Goal: Use online tool/utility: Utilize a website feature to perform a specific function

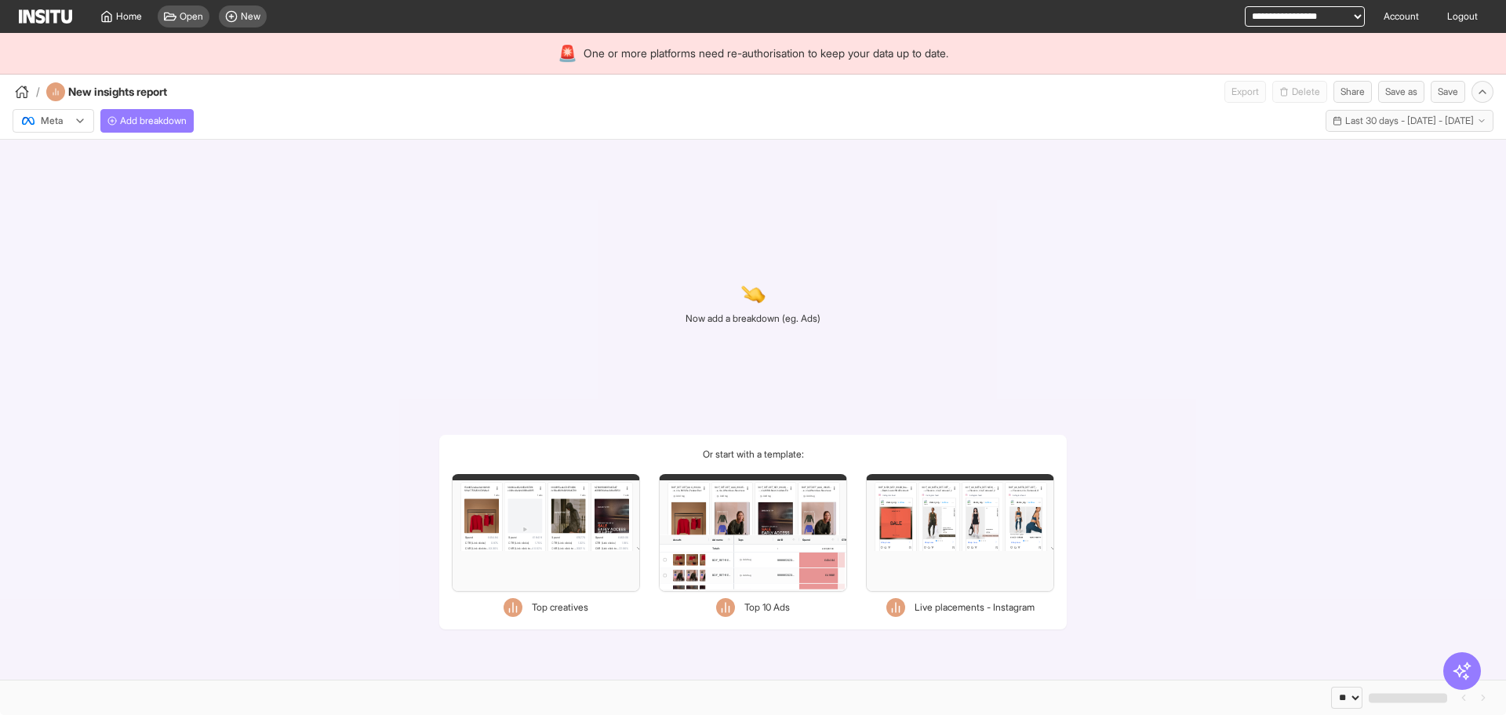
select select "**"
click at [169, 122] on span "Add breakdown" at bounding box center [153, 121] width 67 height 13
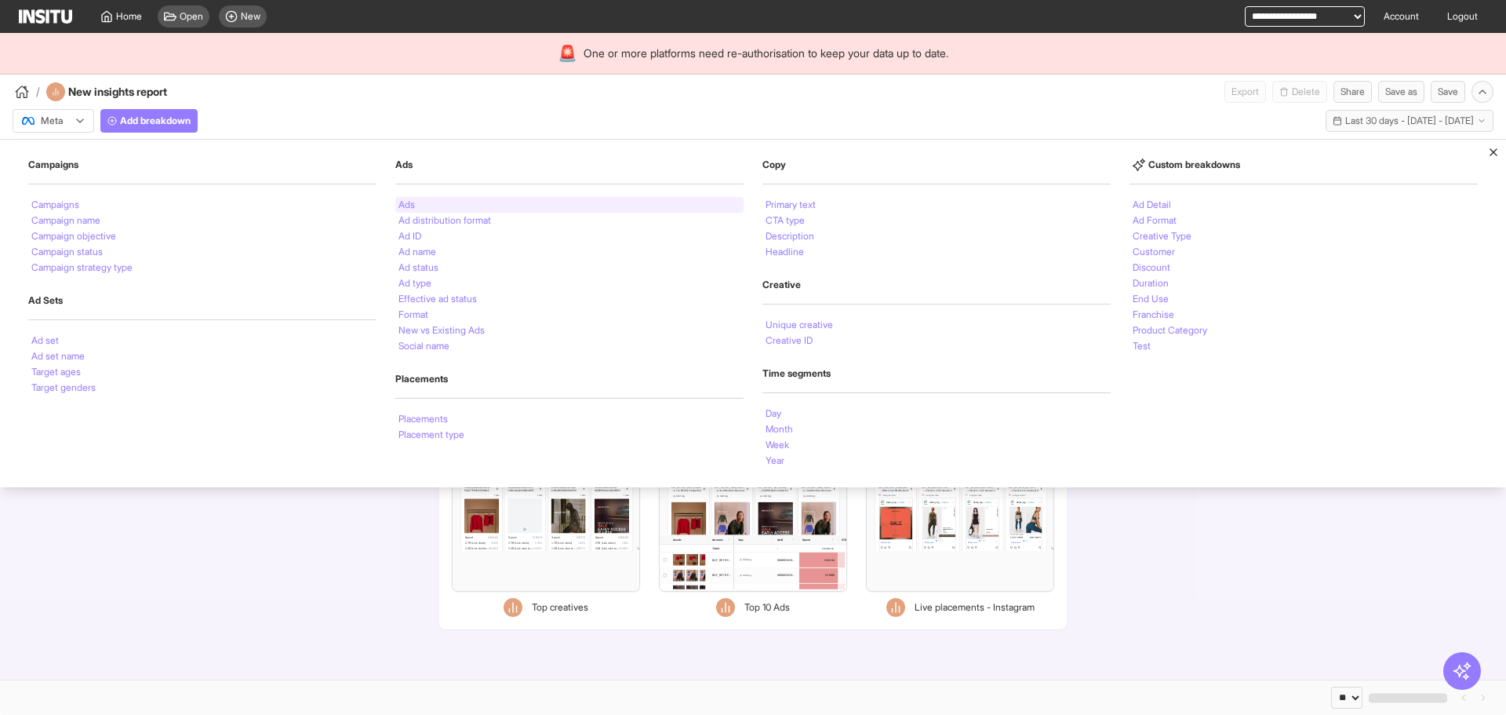
click at [488, 204] on div "Ads" at bounding box center [569, 205] width 348 height 16
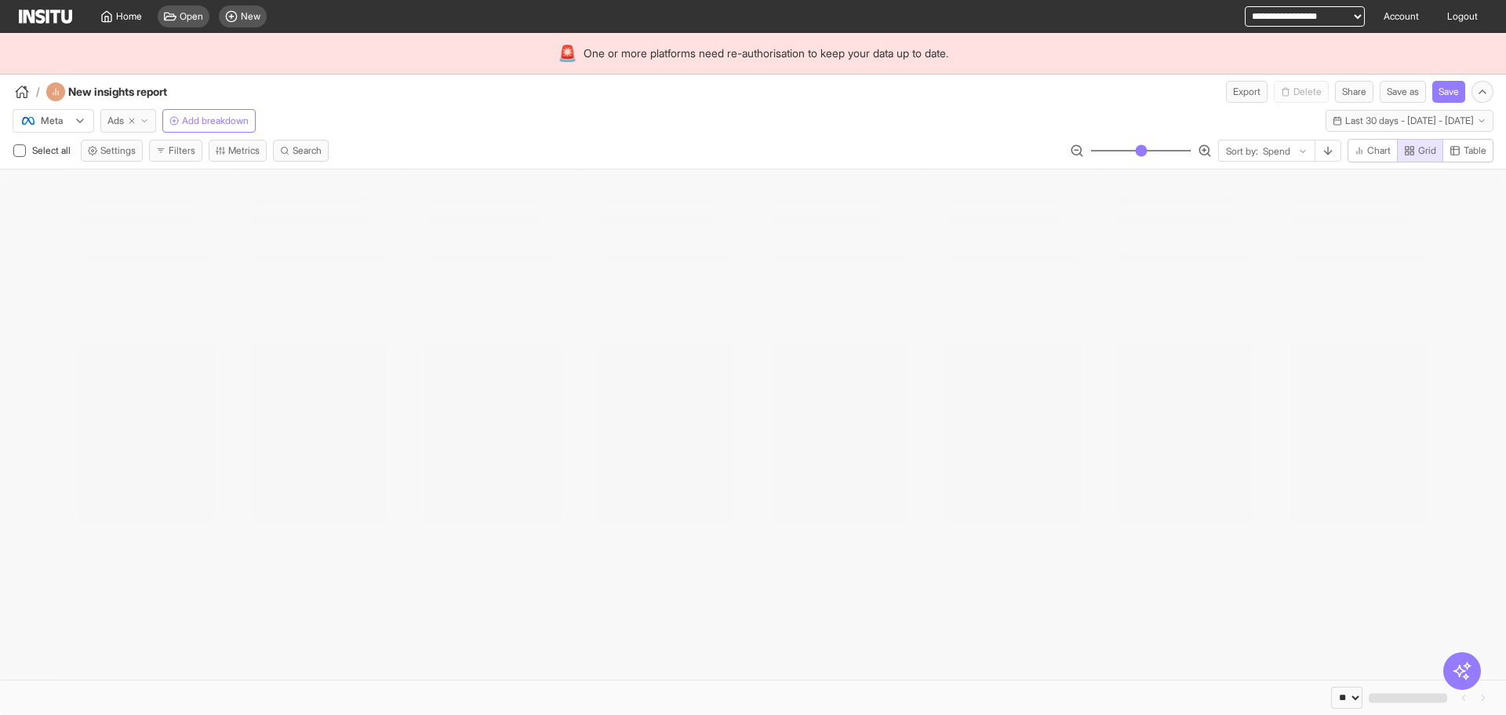
click at [154, 127] on button "Ads" at bounding box center [128, 121] width 56 height 24
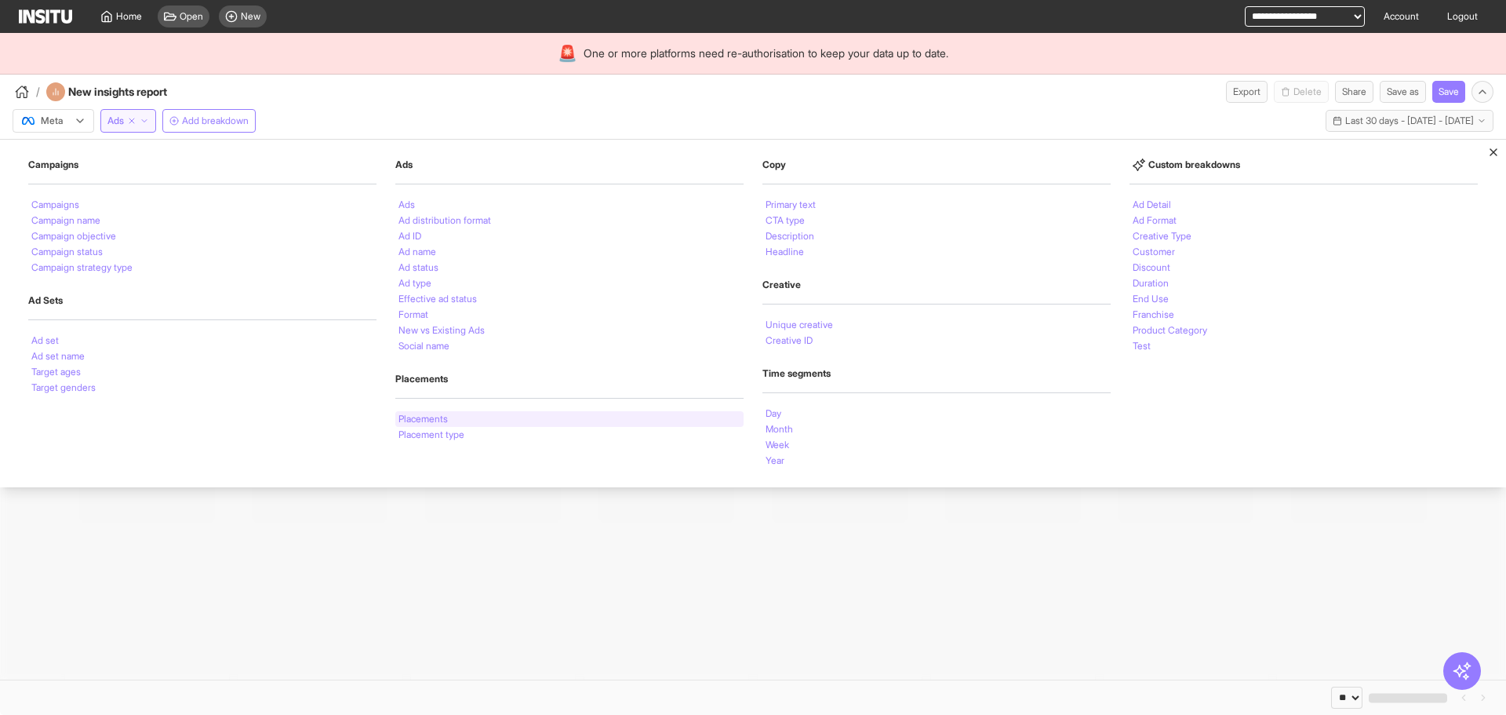
click at [508, 425] on div "Placements" at bounding box center [569, 419] width 348 height 16
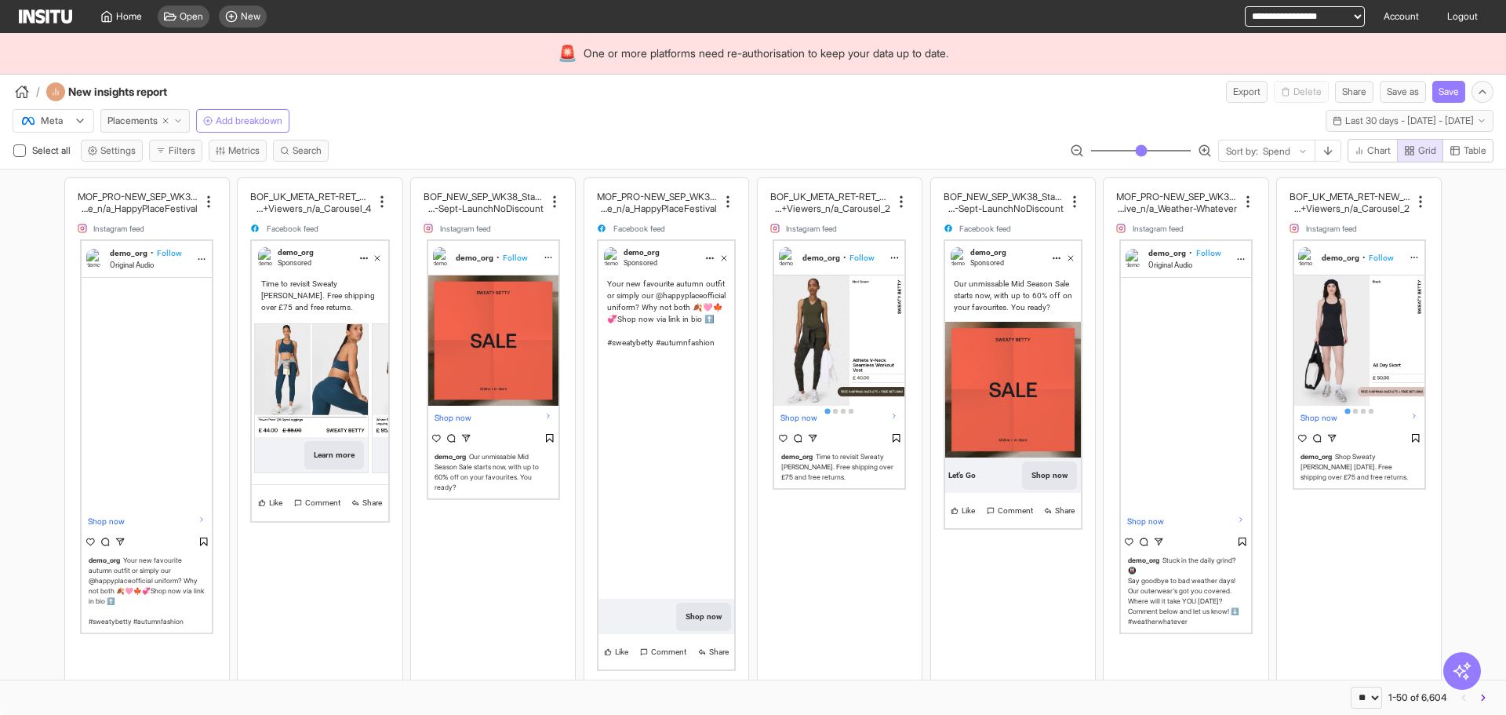
click at [641, 139] on div "Select all Settings Filters Metrics Search Sort by: Spend Chart Grid Table" at bounding box center [753, 154] width 1506 height 30
click at [184, 115] on button "Placements" at bounding box center [144, 121] width 89 height 24
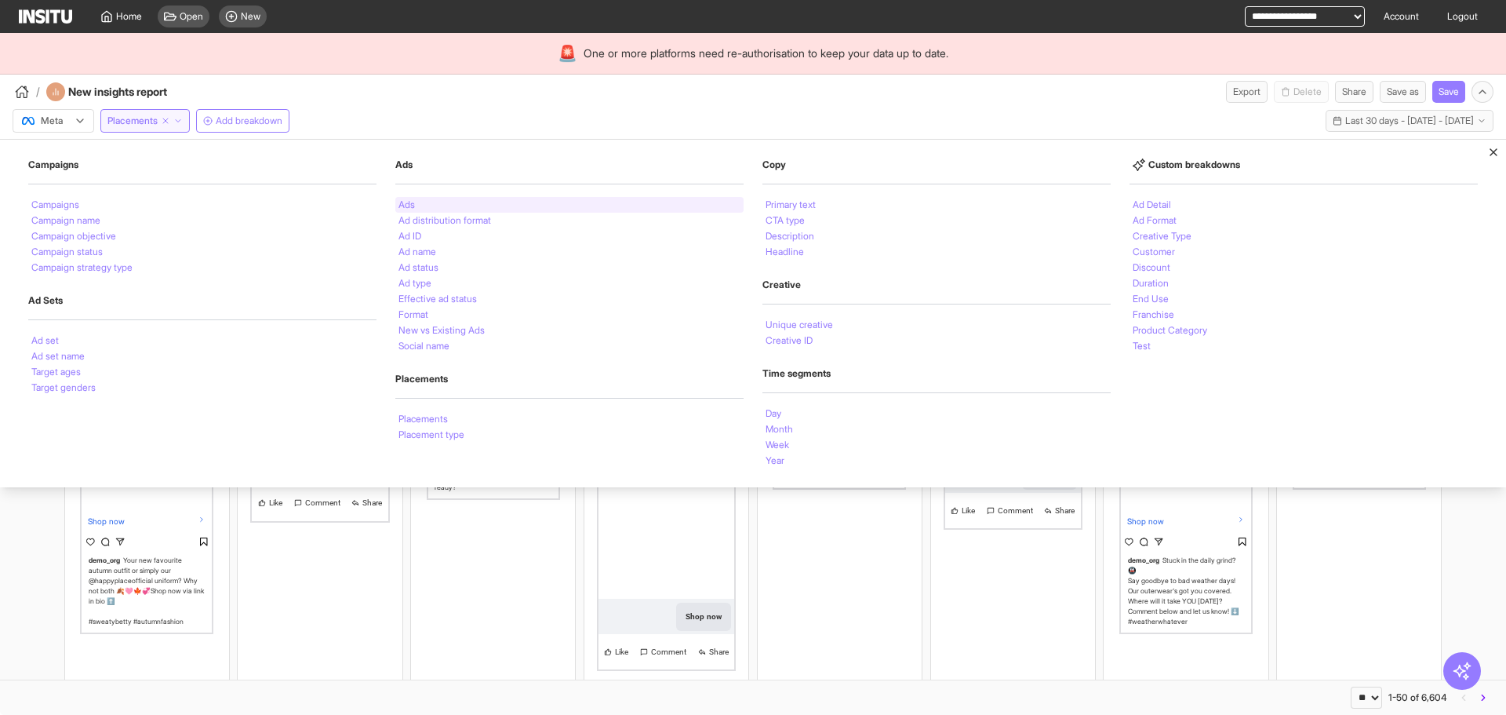
click at [414, 200] on li "Ads" at bounding box center [407, 204] width 16 height 9
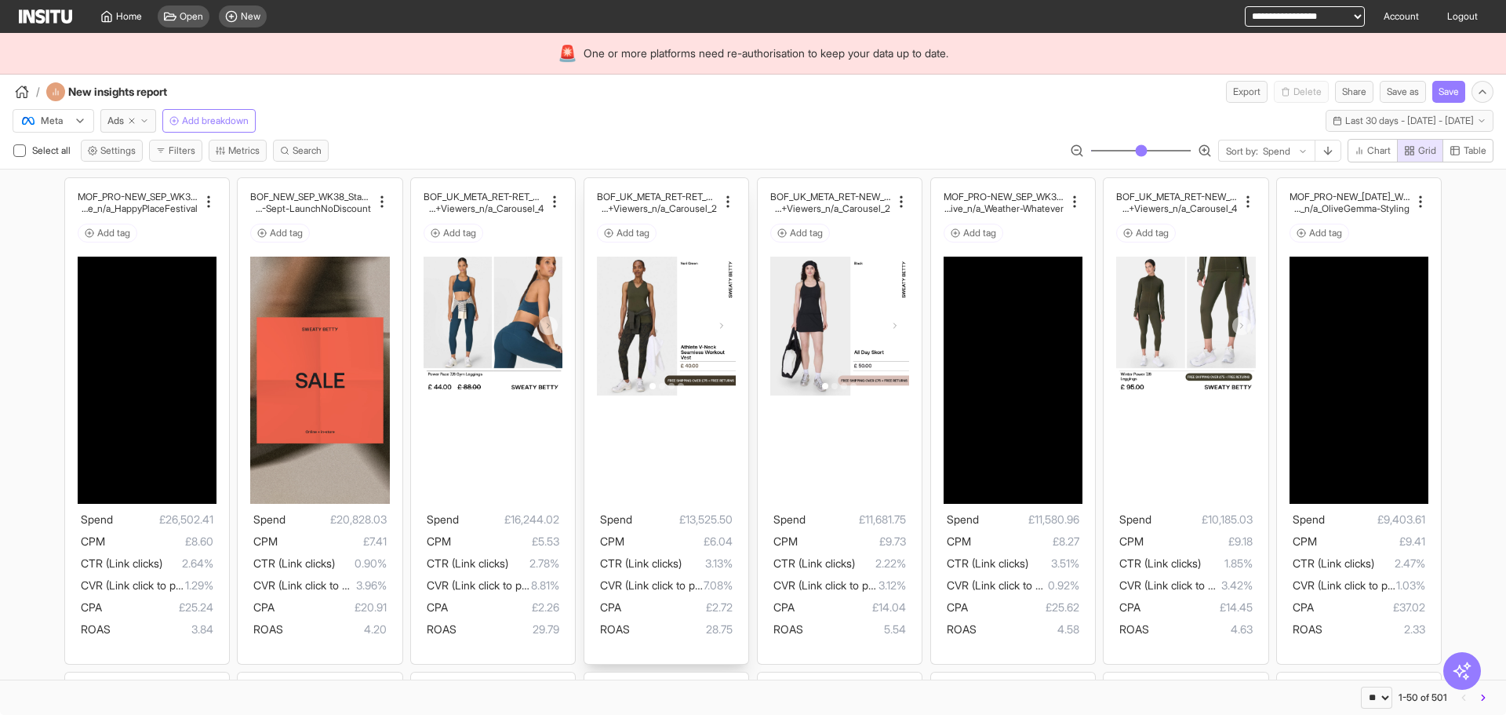
click at [644, 322] on div at bounding box center [666, 325] width 139 height 28
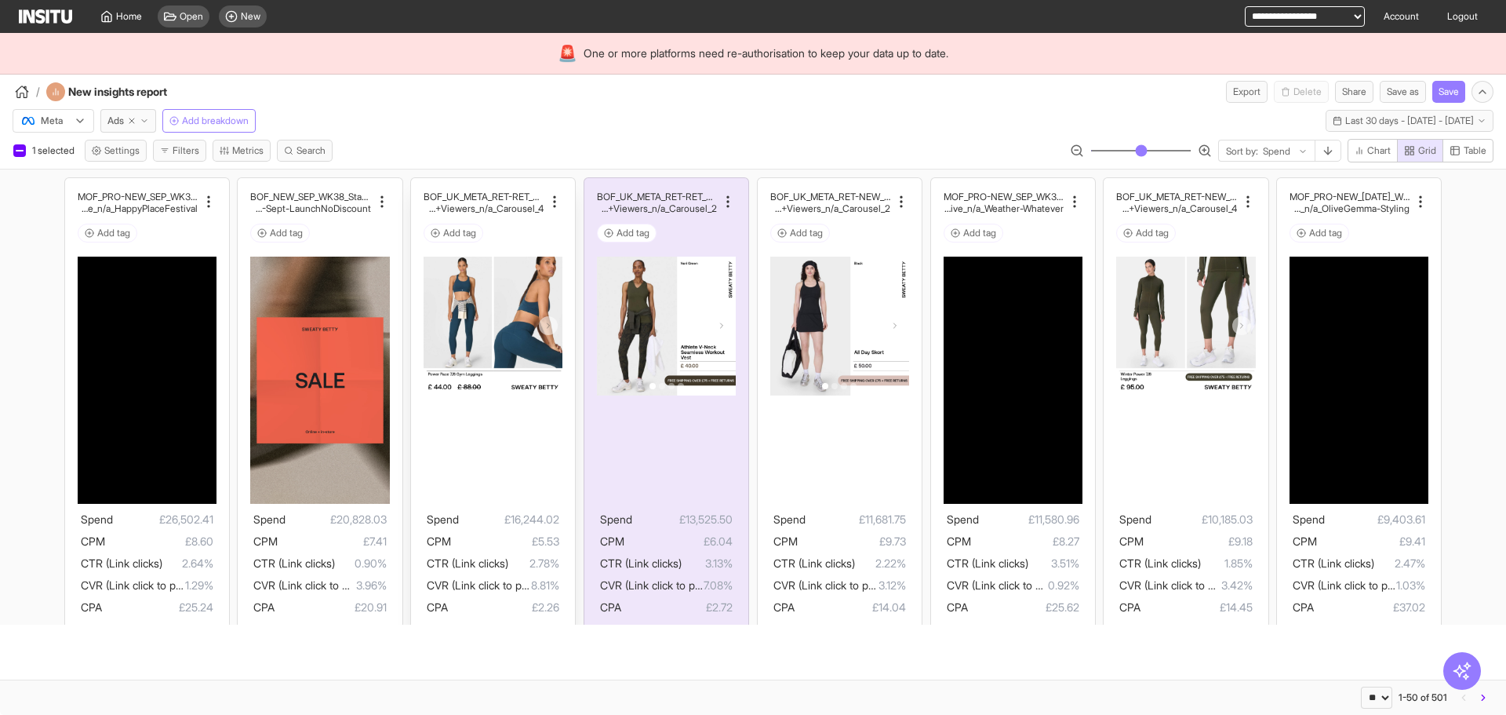
click at [473, 347] on div at bounding box center [493, 326] width 139 height 139
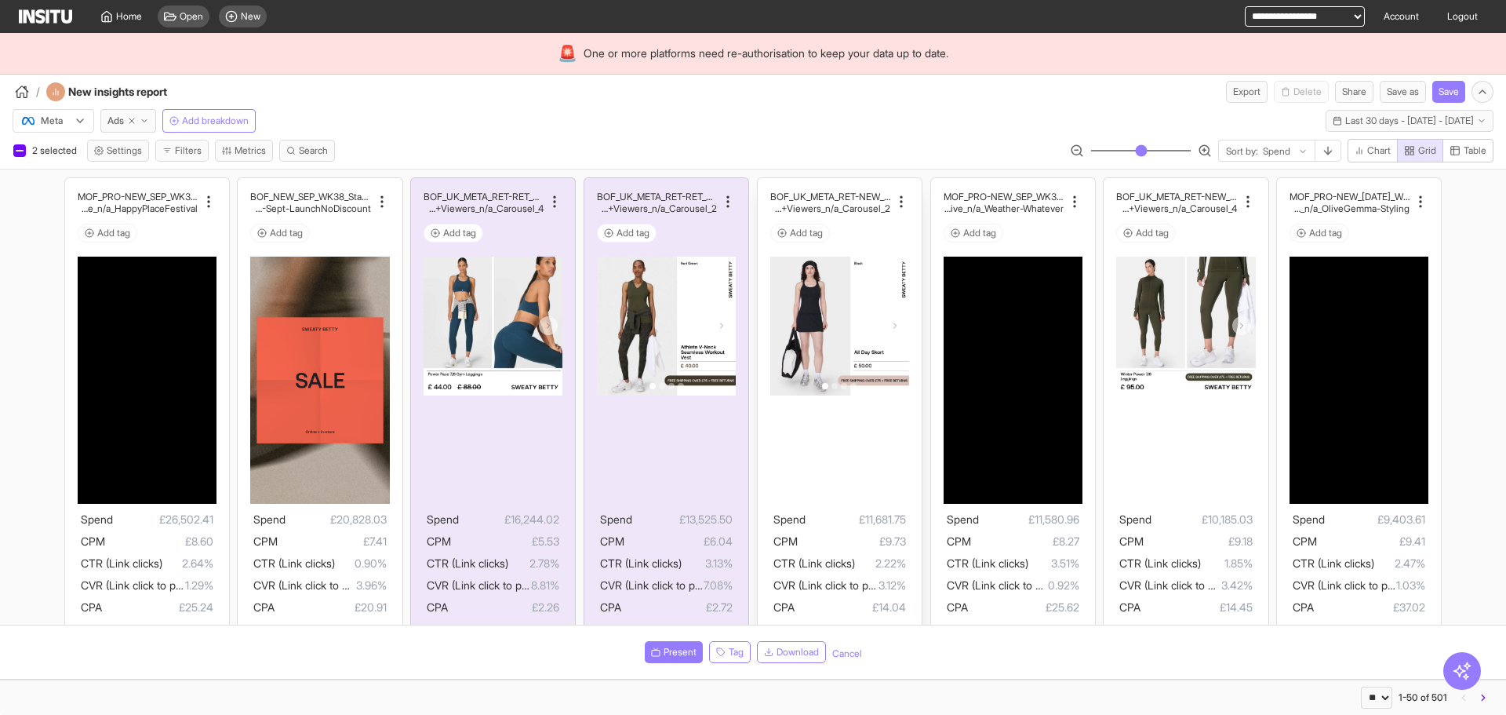
click at [868, 360] on div at bounding box center [839, 326] width 139 height 139
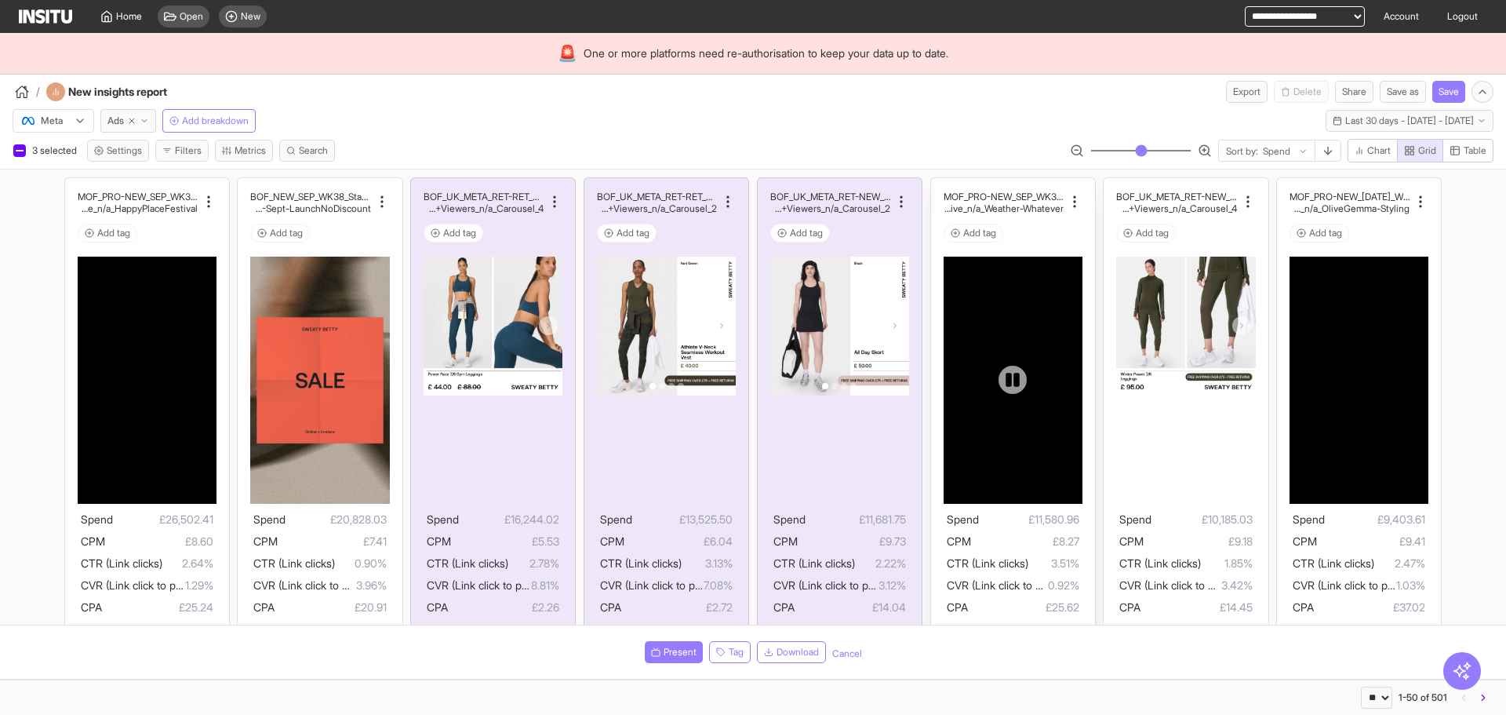
click at [1062, 345] on div at bounding box center [1013, 380] width 139 height 70
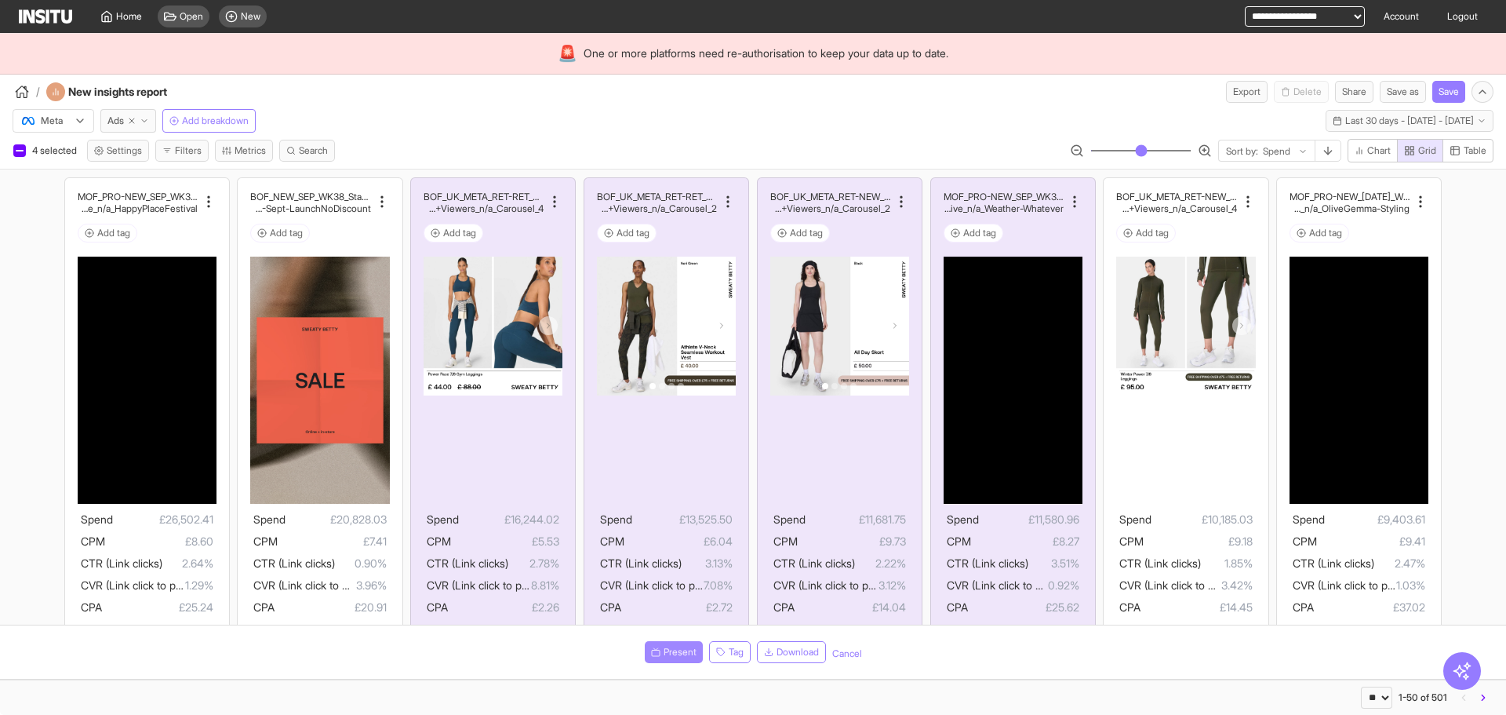
click at [664, 649] on span "Present" at bounding box center [680, 652] width 33 height 13
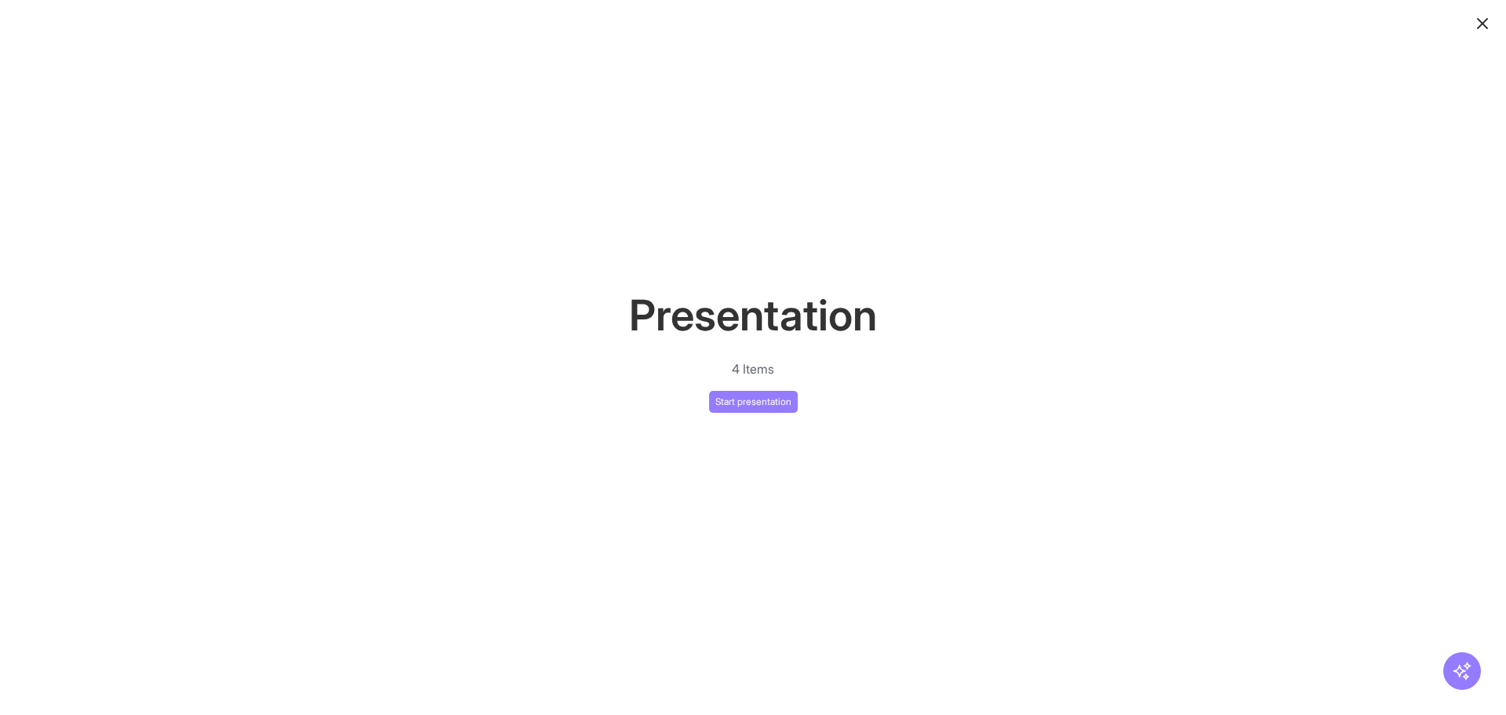
click at [799, 411] on div "Presentation 4 Items Start presentation" at bounding box center [753, 347] width 1506 height 129
click at [770, 403] on button "Start presentation" at bounding box center [753, 402] width 89 height 22
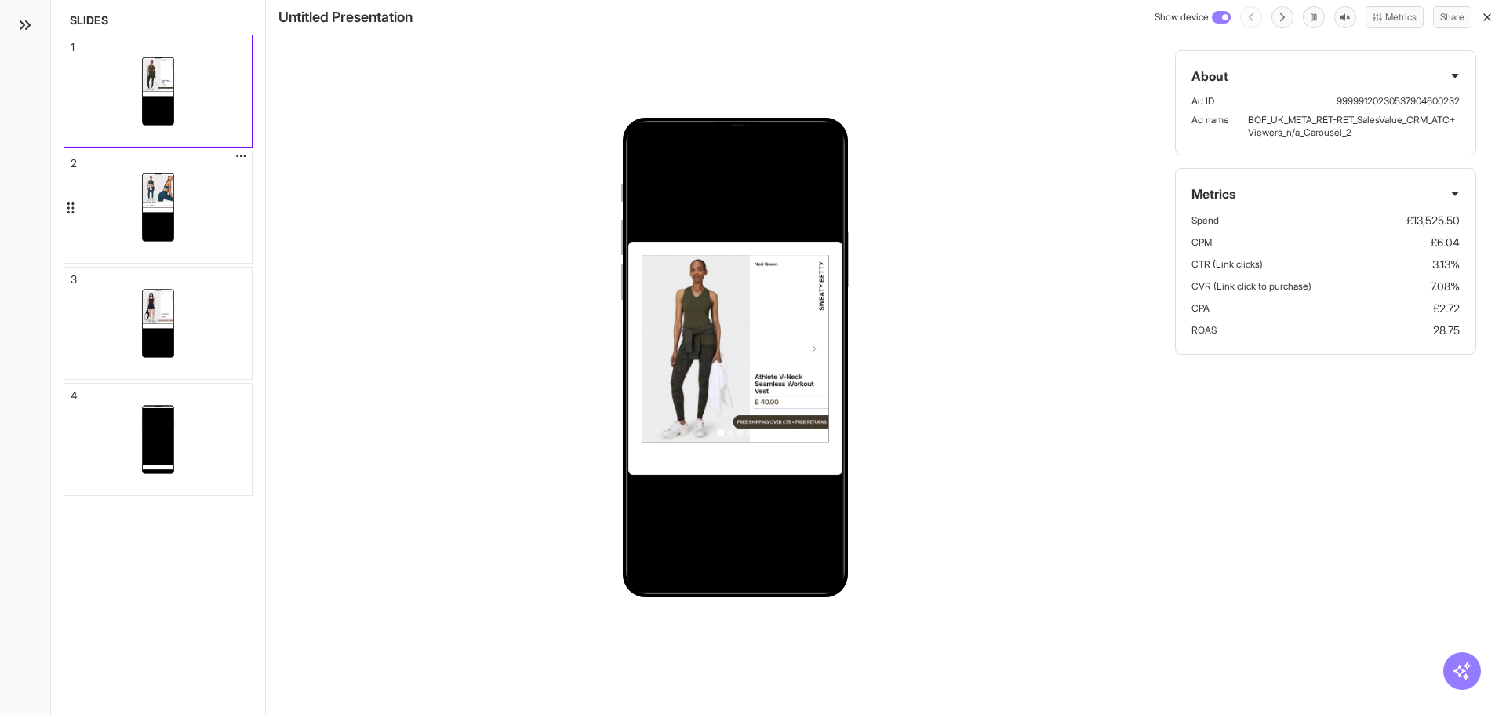
click at [194, 177] on div at bounding box center [157, 206] width 187 height 111
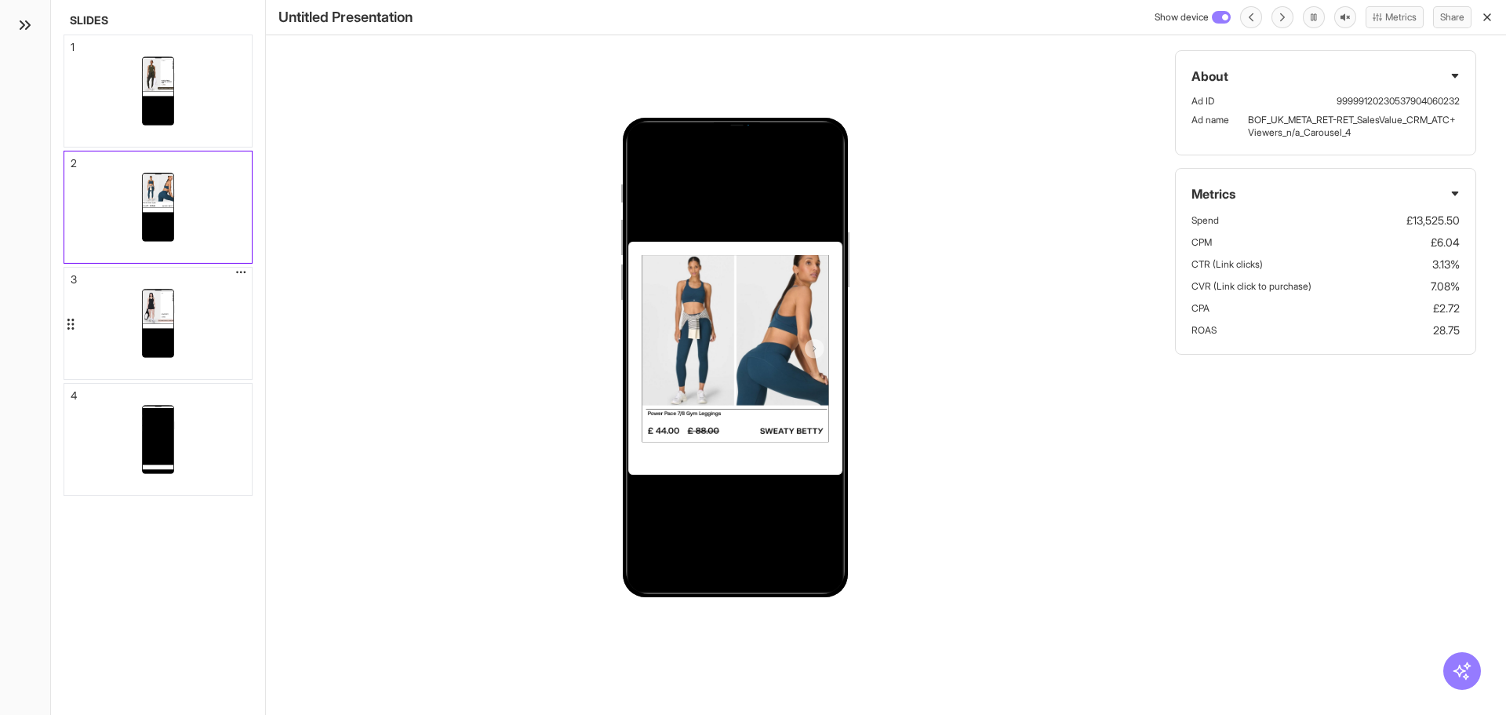
click at [207, 306] on div at bounding box center [157, 323] width 187 height 111
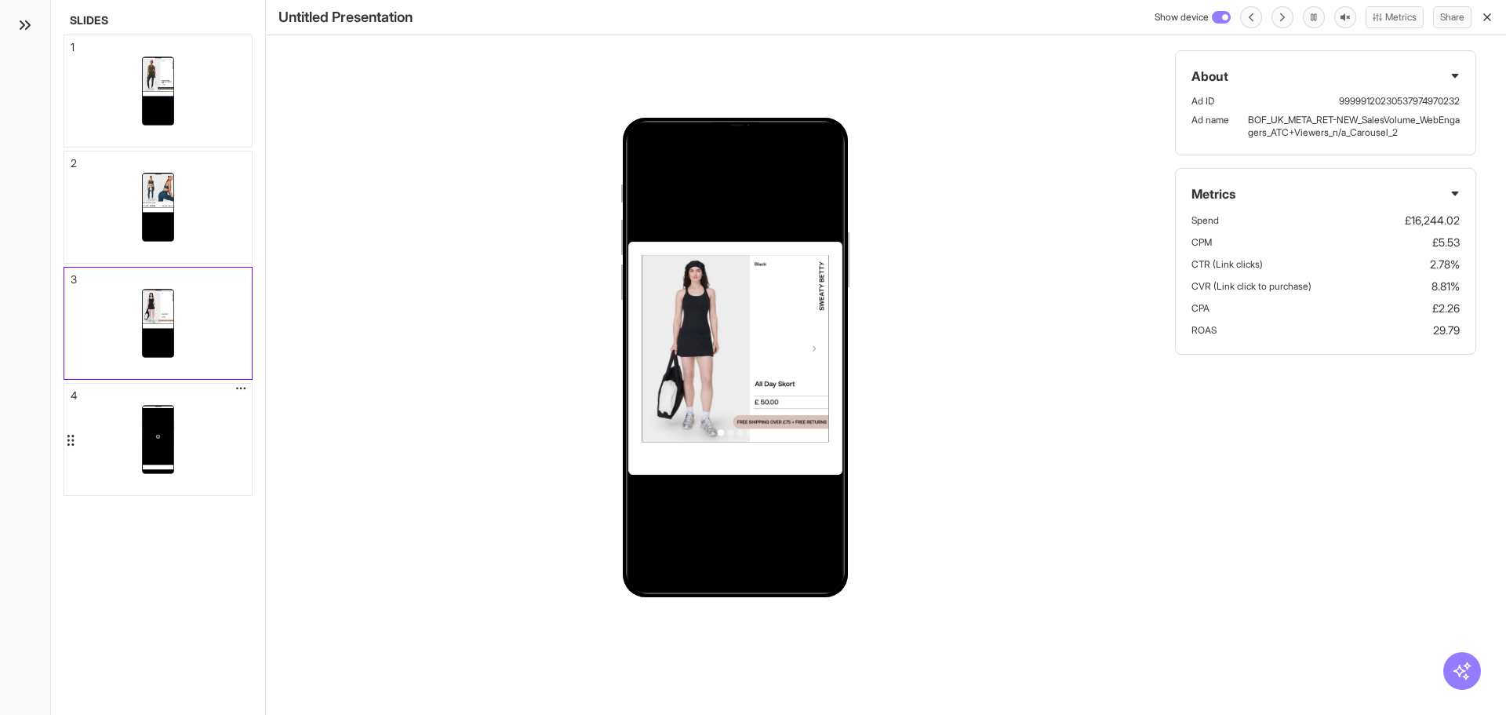
click at [195, 456] on div at bounding box center [157, 439] width 187 height 111
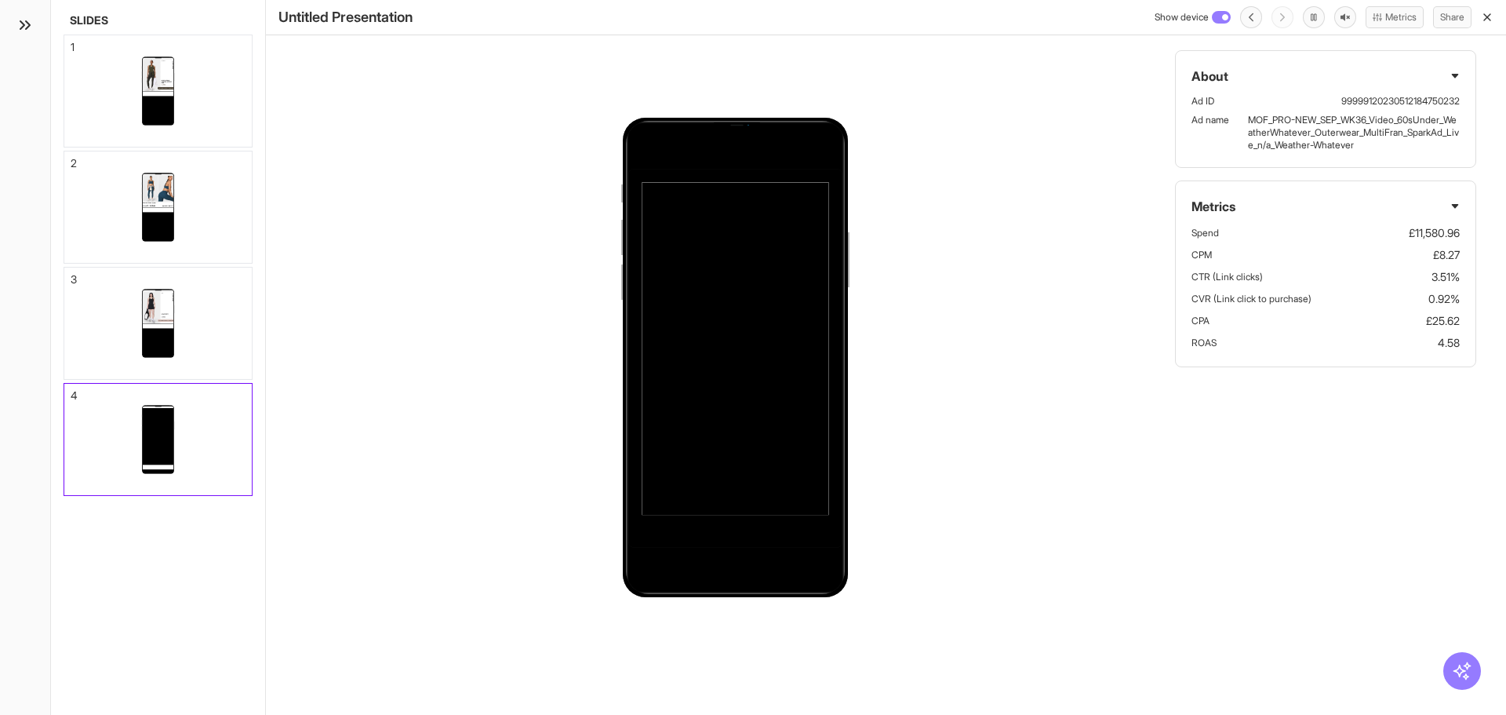
click at [317, 98] on div at bounding box center [296, 357] width 60 height 715
